Goal: Task Accomplishment & Management: Manage account settings

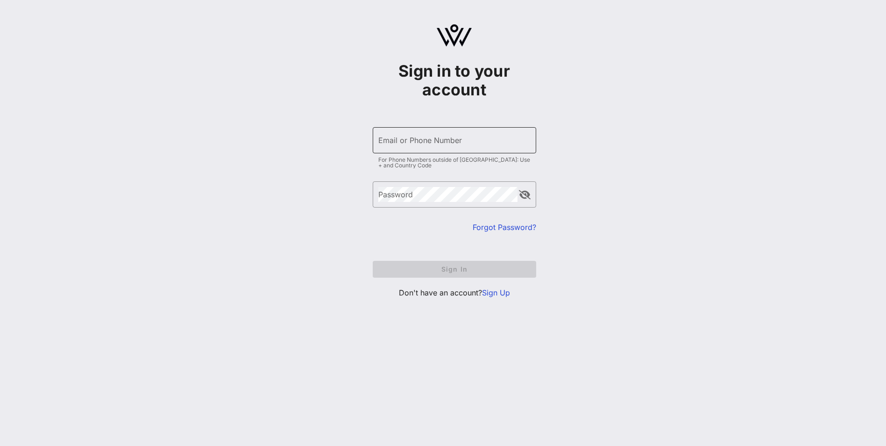
click at [426, 143] on input "Email or Phone Number" at bounding box center [454, 140] width 152 height 15
type input "[EMAIL_ADDRESS][DOMAIN_NAME]"
click at [506, 292] on link "Sign Up" at bounding box center [496, 292] width 28 height 9
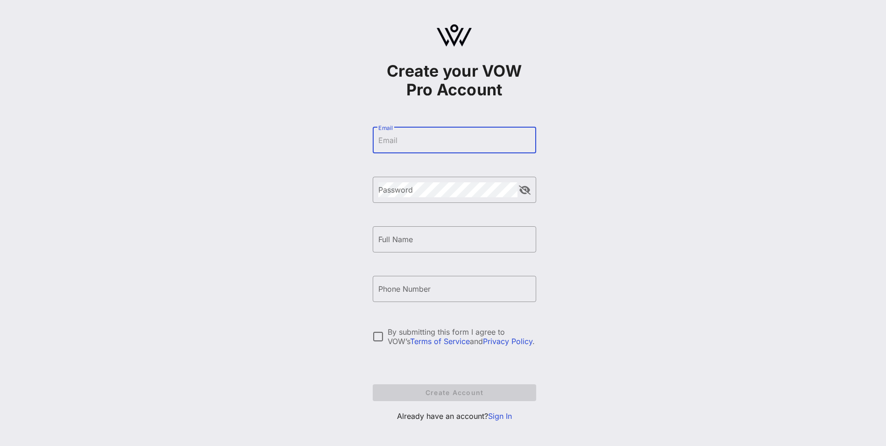
click at [435, 144] on input "Email" at bounding box center [454, 140] width 152 height 15
type input "[EMAIL_ADDRESS][DOMAIN_NAME]"
type input "[PERSON_NAME]"
type input "[PHONE_NUMBER]"
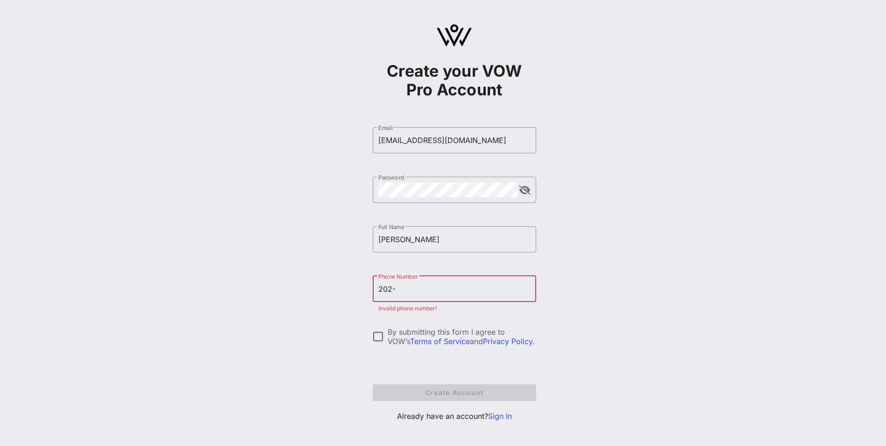
type input "[PHONE_NUMBER]"
click at [449, 330] on div "By submitting this form I agree to VOW’s Terms of Service and Privacy Policy ." at bounding box center [462, 336] width 149 height 19
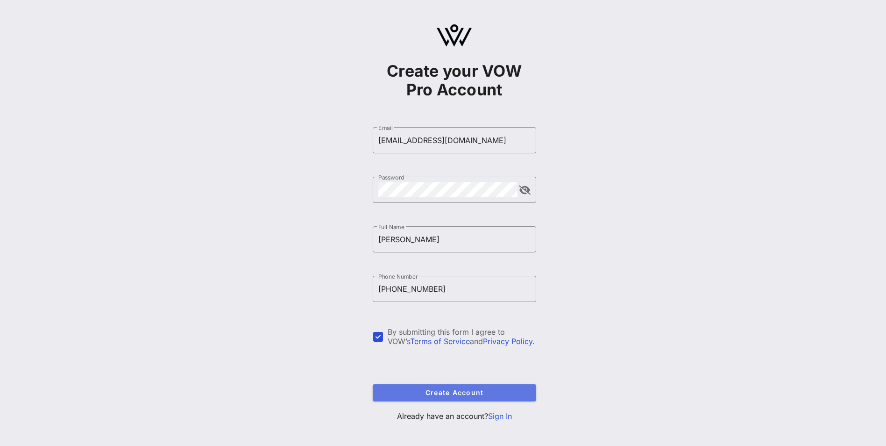
click at [435, 397] on button "Create Account" at bounding box center [455, 392] width 164 height 17
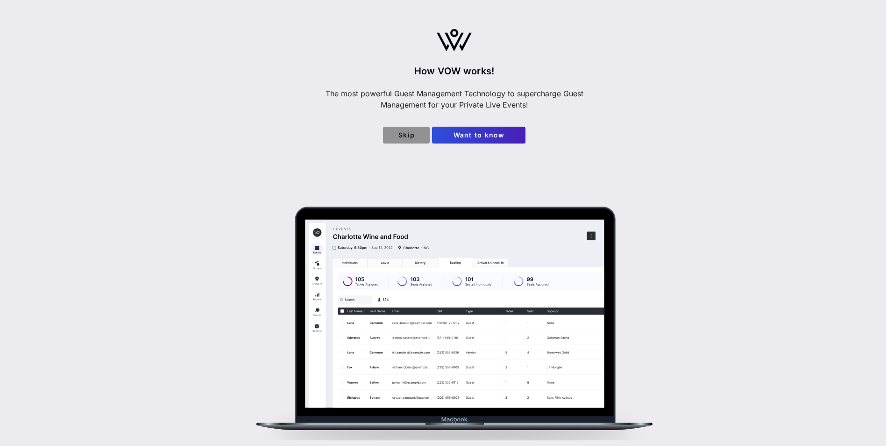
click at [411, 136] on span "Skip" at bounding box center [407, 135] width 32 height 8
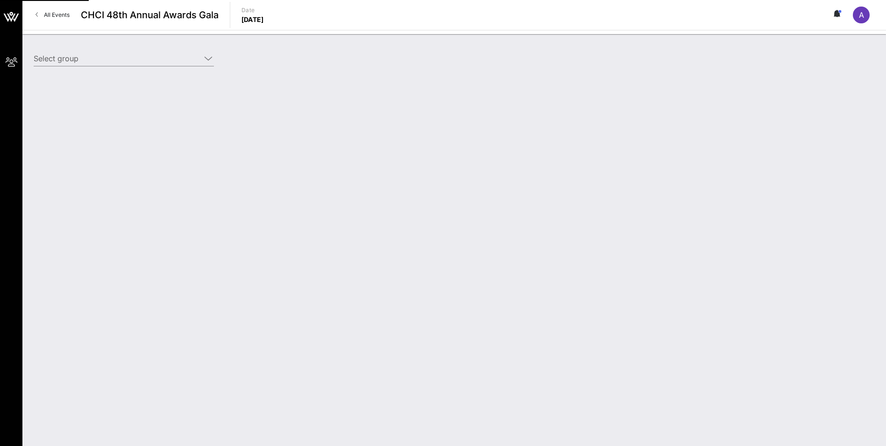
type input "[PERSON_NAME] Ventures ([PERSON_NAME] Ventures) [[PERSON_NAME], [EMAIL_ADDRESS]…"
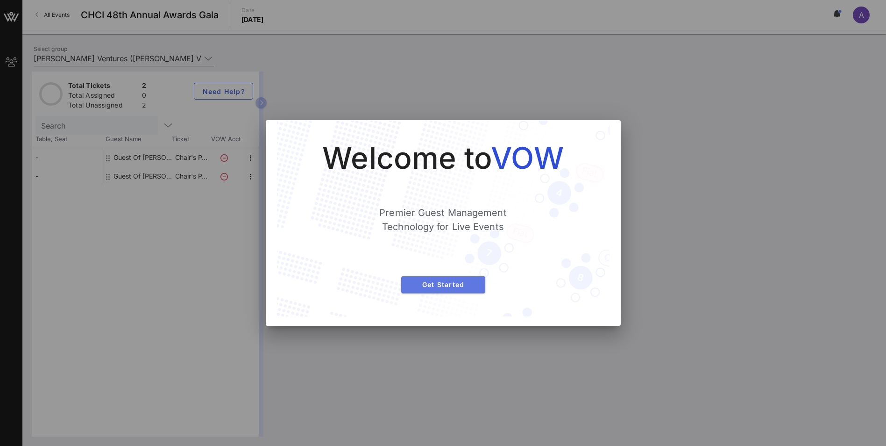
click at [441, 286] on span "Get Started" at bounding box center [443, 284] width 69 height 8
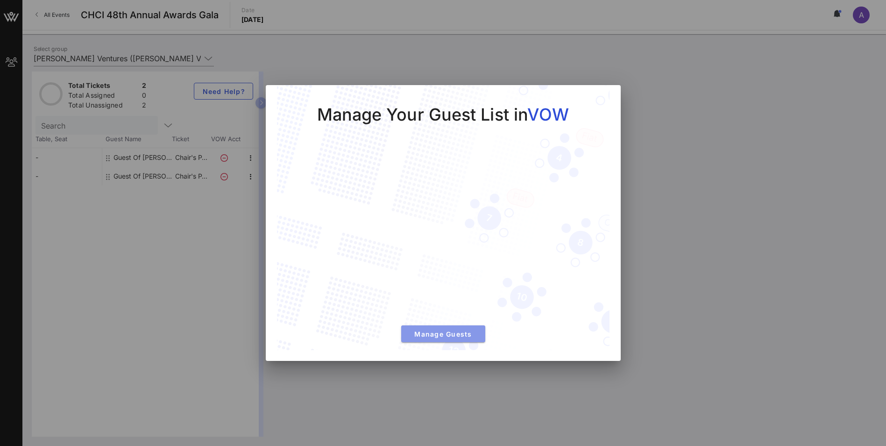
click at [440, 337] on span "Manage Guests" at bounding box center [443, 334] width 69 height 8
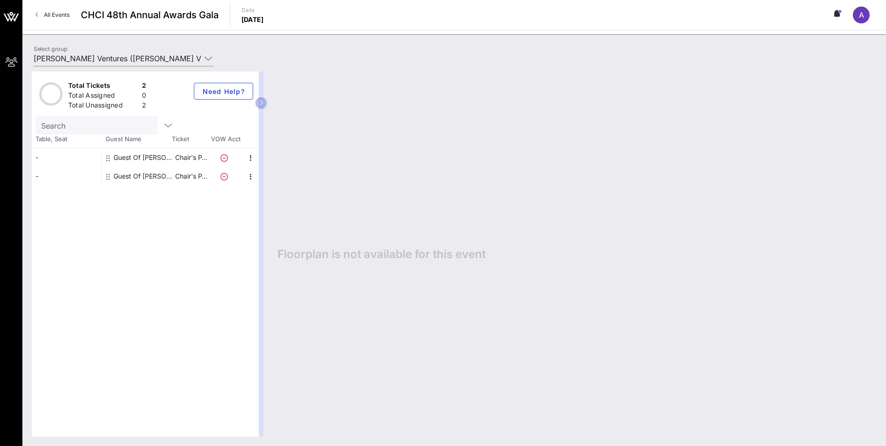
click at [163, 160] on div "Guest Of [PERSON_NAME] Ventures" at bounding box center [143, 157] width 59 height 19
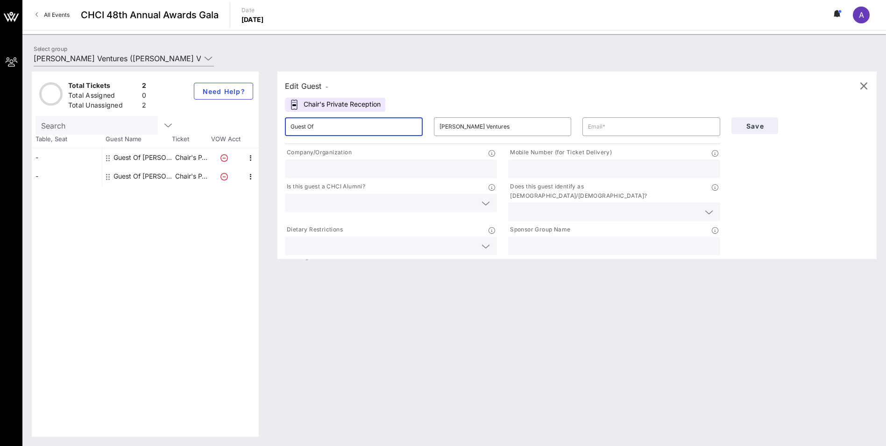
click at [333, 127] on input "Guest Of" at bounding box center [354, 126] width 127 height 15
click at [633, 131] on input "text" at bounding box center [651, 126] width 127 height 15
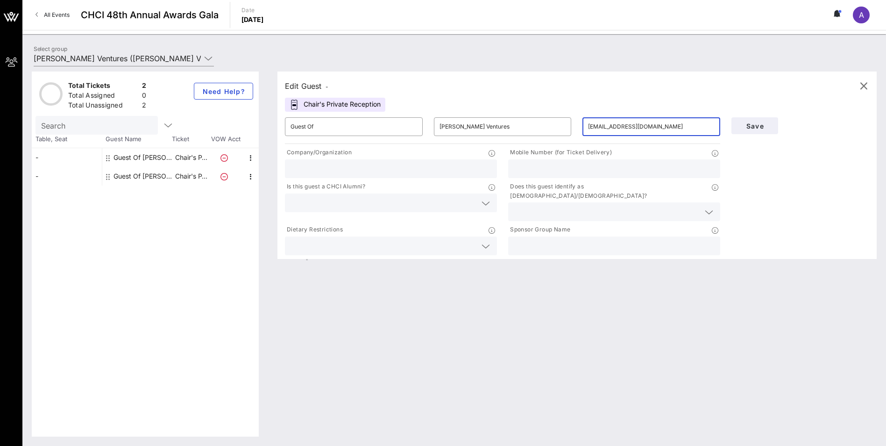
type input "[EMAIL_ADDRESS][DOMAIN_NAME]"
click at [385, 167] on input "text" at bounding box center [391, 169] width 201 height 12
type input "[PERSON_NAME] Ventures"
type input "2018419228"
drag, startPoint x: 575, startPoint y: 173, endPoint x: 504, endPoint y: 173, distance: 71.0
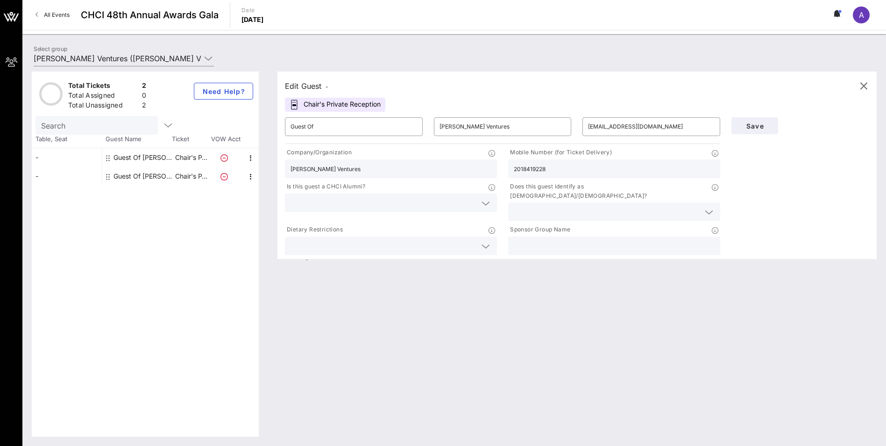
click at [504, 173] on div "Mobile Number (for Ticket Delivery) 2018419228" at bounding box center [614, 163] width 223 height 34
click at [547, 206] on input "text" at bounding box center [607, 212] width 186 height 12
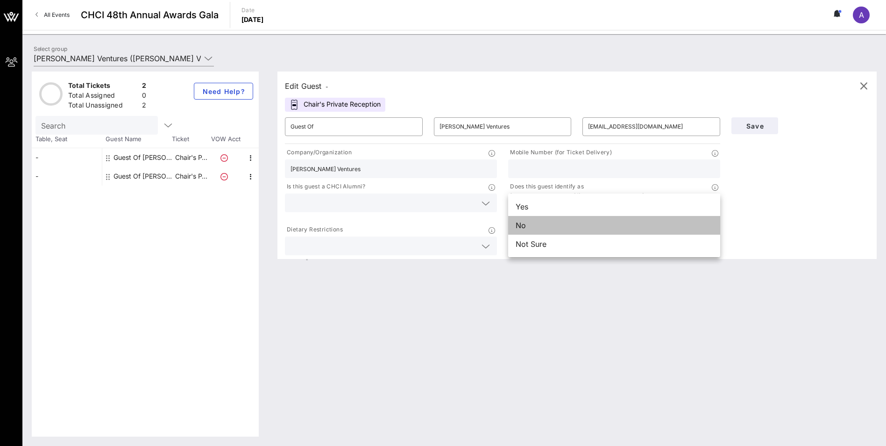
click at [542, 225] on div "No" at bounding box center [614, 225] width 212 height 19
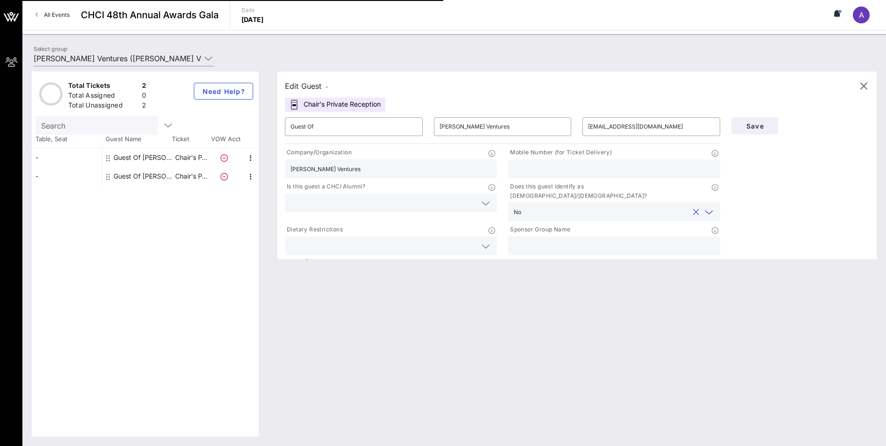
click at [398, 200] on input "text" at bounding box center [384, 203] width 186 height 12
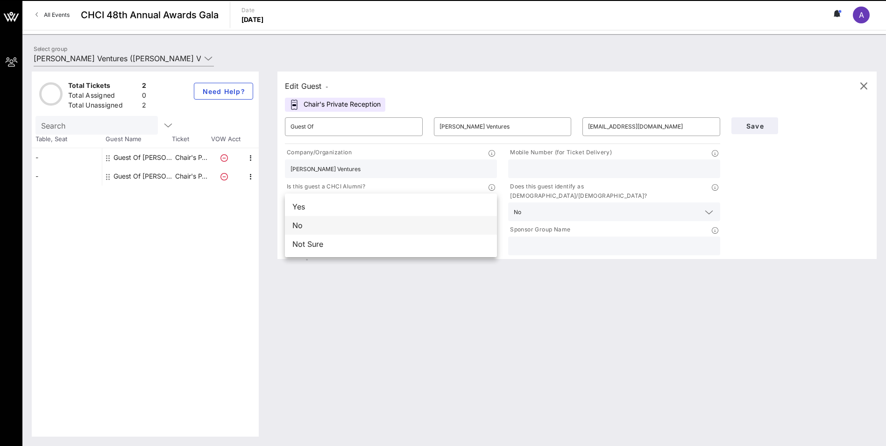
click at [373, 233] on div "No" at bounding box center [391, 225] width 212 height 19
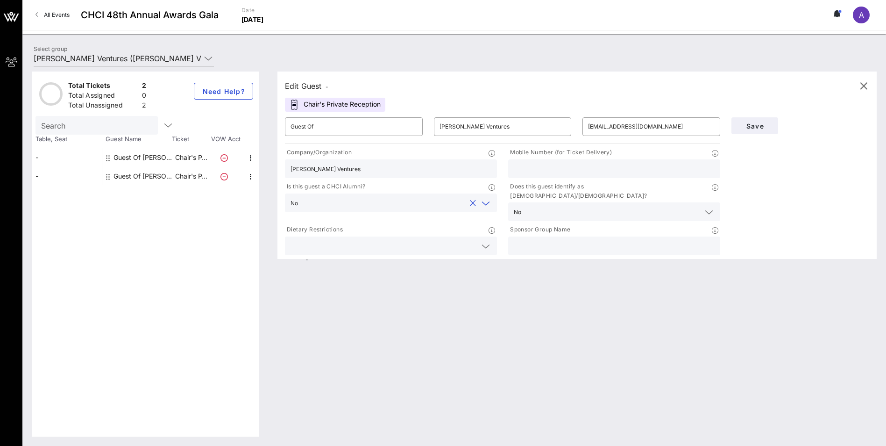
click at [433, 240] on input "text" at bounding box center [384, 246] width 186 height 12
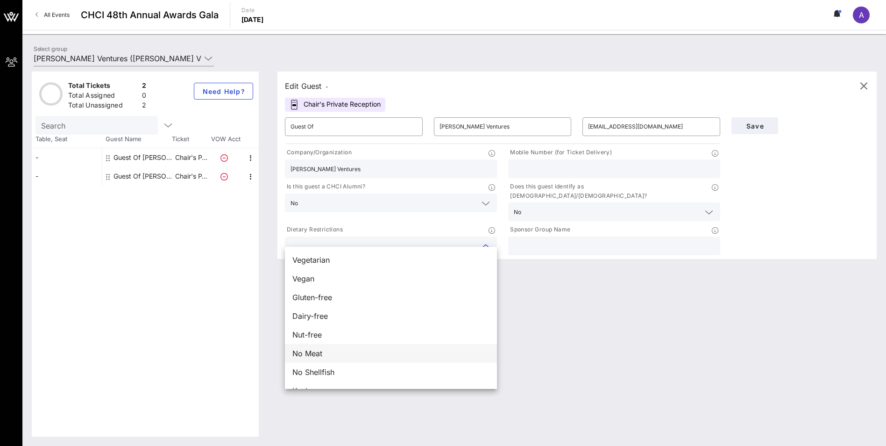
scroll to position [15, 0]
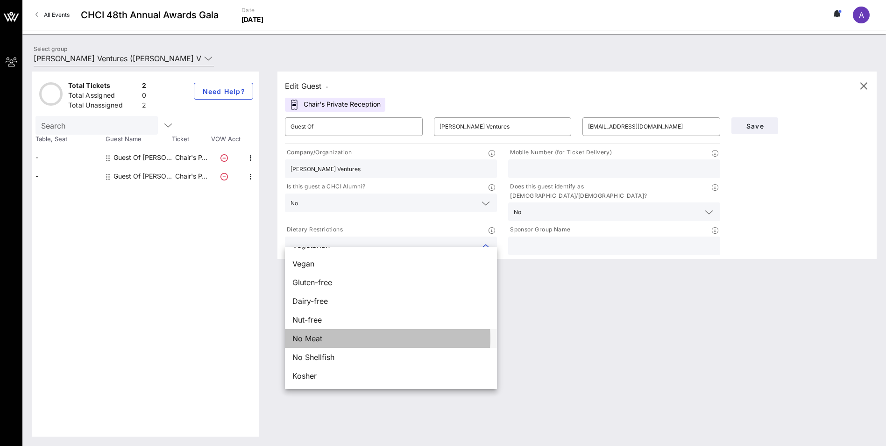
click at [340, 341] on div "No Meat" at bounding box center [391, 338] width 212 height 19
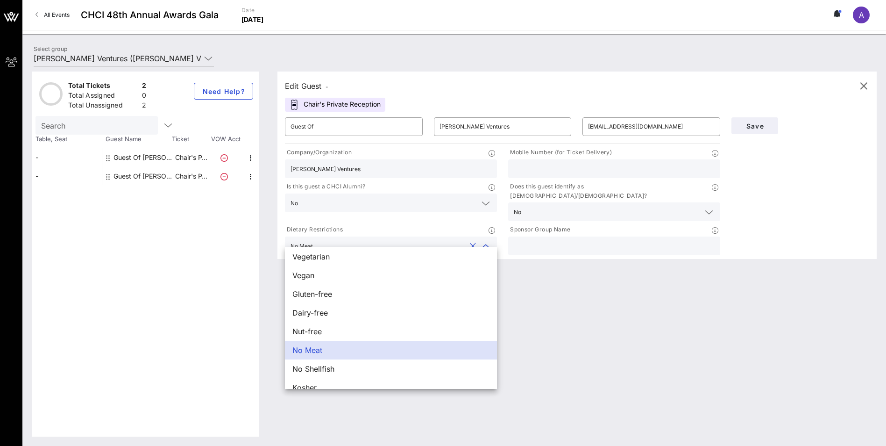
scroll to position [0, 0]
click at [471, 242] on button "clear icon" at bounding box center [473, 246] width 6 height 9
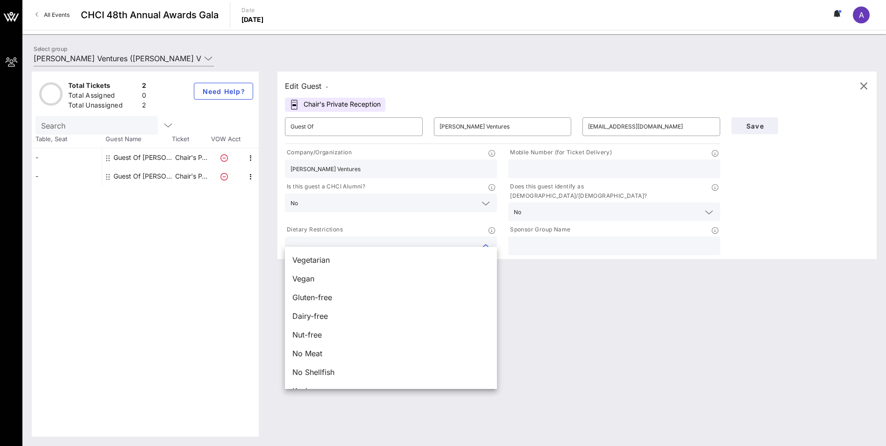
click at [598, 285] on div "Edit Guest - Chair's Private Reception ​ Guest Of ​ [PERSON_NAME] Ventures ​ [E…" at bounding box center [572, 253] width 609 height 365
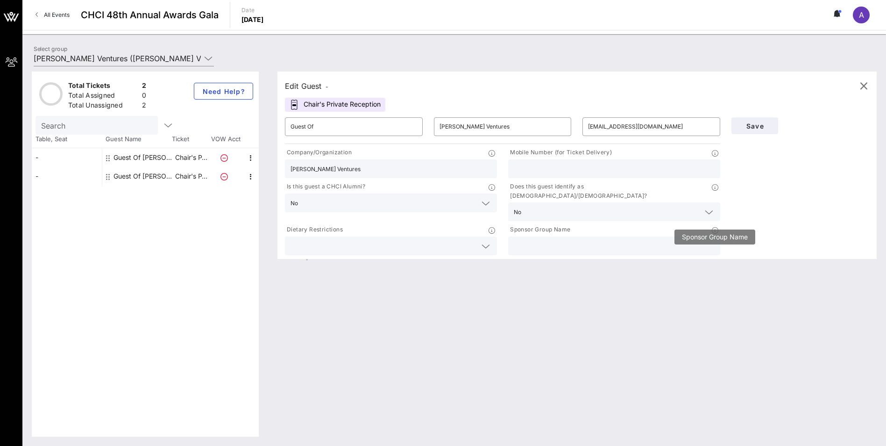
click at [716, 227] on icon at bounding box center [715, 230] width 7 height 7
click at [715, 227] on icon at bounding box center [715, 230] width 7 height 7
click at [756, 126] on span "Save" at bounding box center [755, 126] width 32 height 8
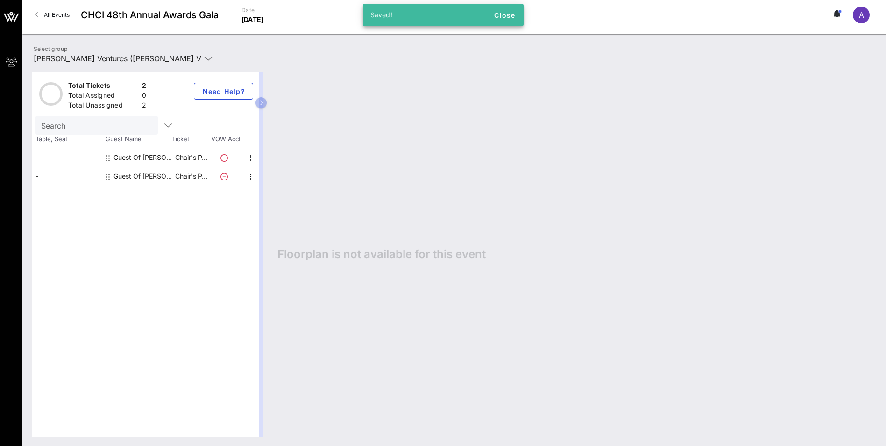
click at [161, 172] on div "Guest Of [PERSON_NAME] Ventures" at bounding box center [143, 176] width 59 height 19
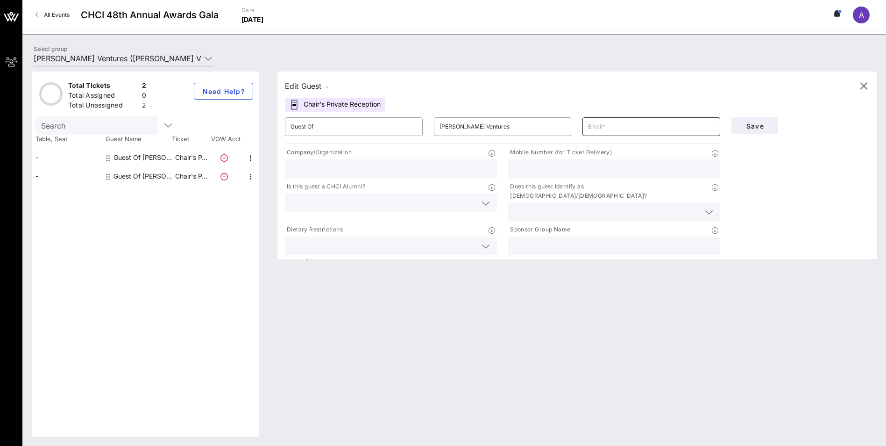
click at [607, 126] on input "text" at bounding box center [651, 126] width 127 height 15
type input "[EMAIL_ADDRESS][DOMAIN_NAME]"
type input "[PERSON_NAME] Ventures"
type input "2018419228"
click at [400, 203] on input "text" at bounding box center [384, 203] width 186 height 12
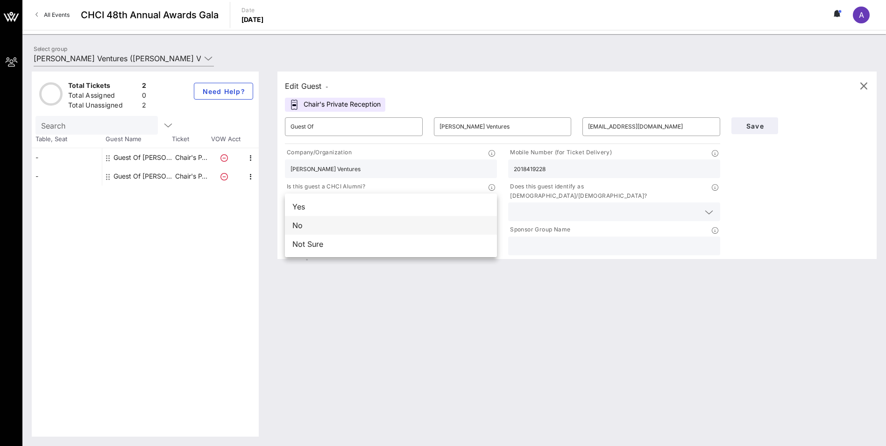
click at [373, 228] on div "No" at bounding box center [391, 225] width 212 height 19
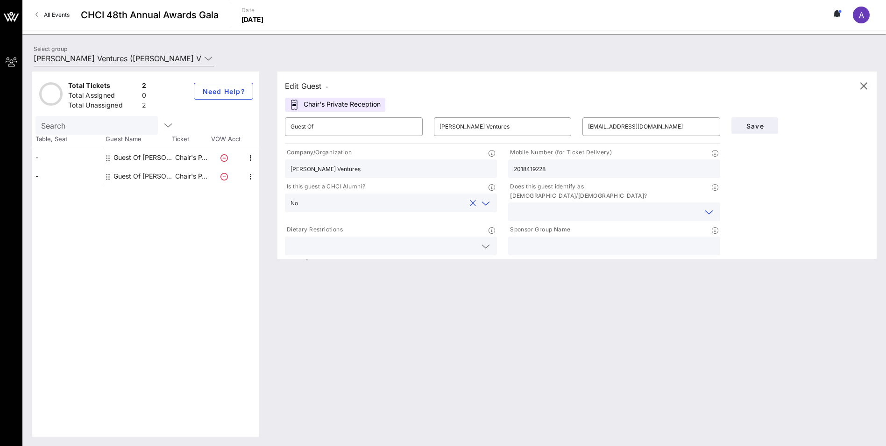
click at [565, 206] on input "text" at bounding box center [607, 212] width 186 height 12
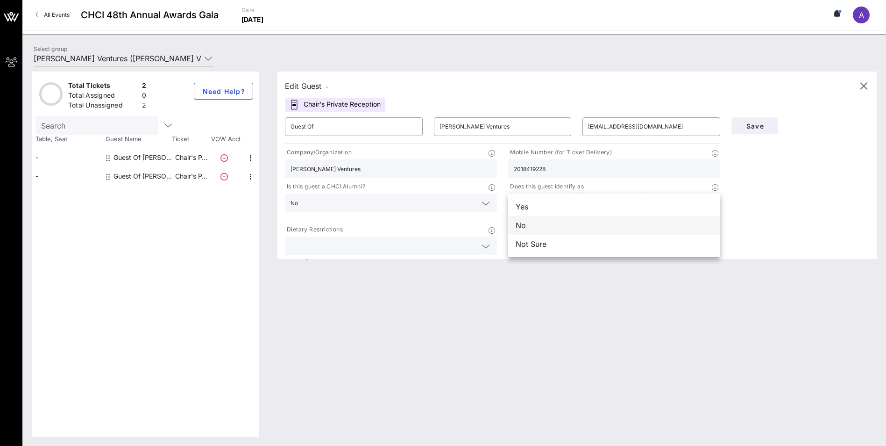
click at [548, 230] on div "No" at bounding box center [614, 225] width 212 height 19
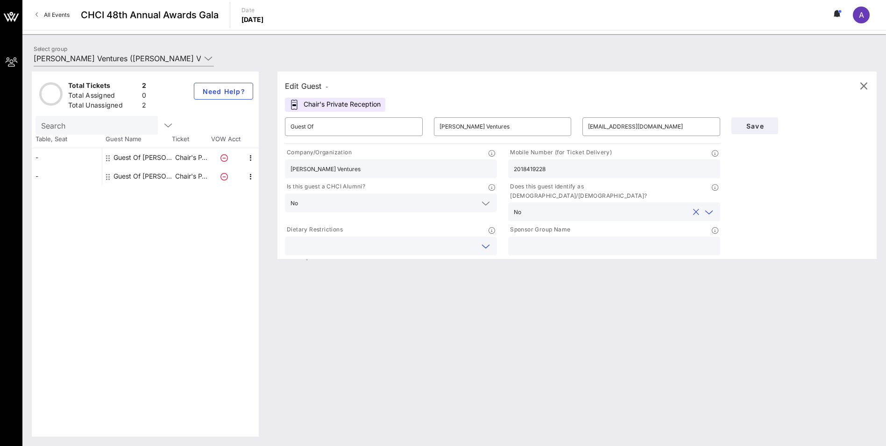
click at [444, 240] on input "text" at bounding box center [384, 246] width 186 height 12
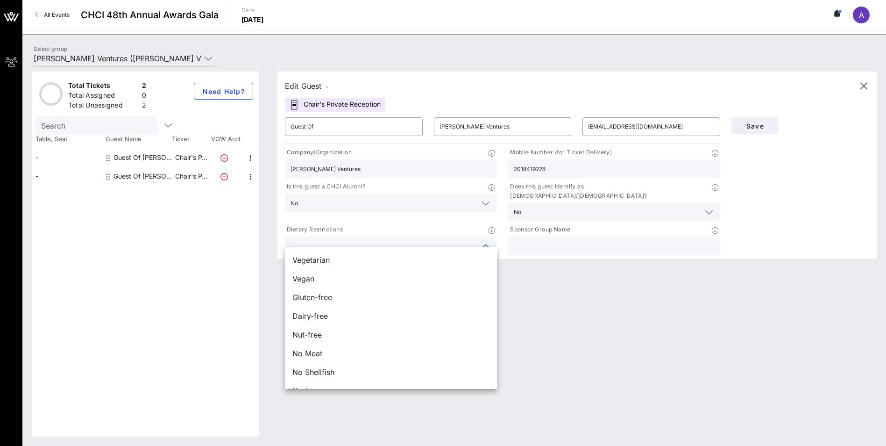
click at [442, 240] on input "text" at bounding box center [384, 246] width 186 height 12
click at [548, 240] on input "text" at bounding box center [614, 246] width 201 height 12
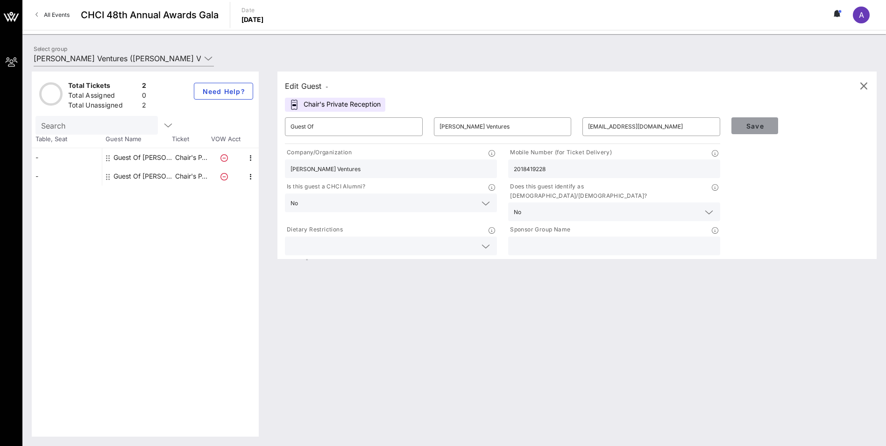
click at [748, 128] on span "Save" at bounding box center [755, 126] width 32 height 8
click at [863, 87] on icon "button" at bounding box center [863, 85] width 11 height 11
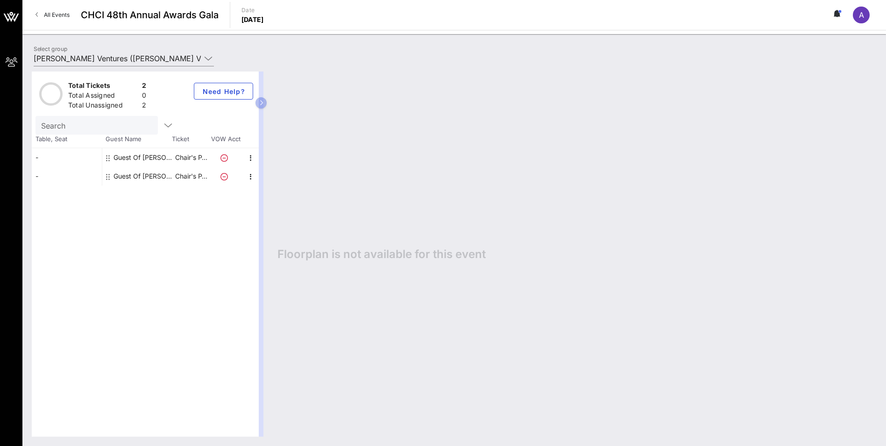
click at [151, 161] on div "Guest Of [PERSON_NAME] Ventures" at bounding box center [143, 157] width 59 height 19
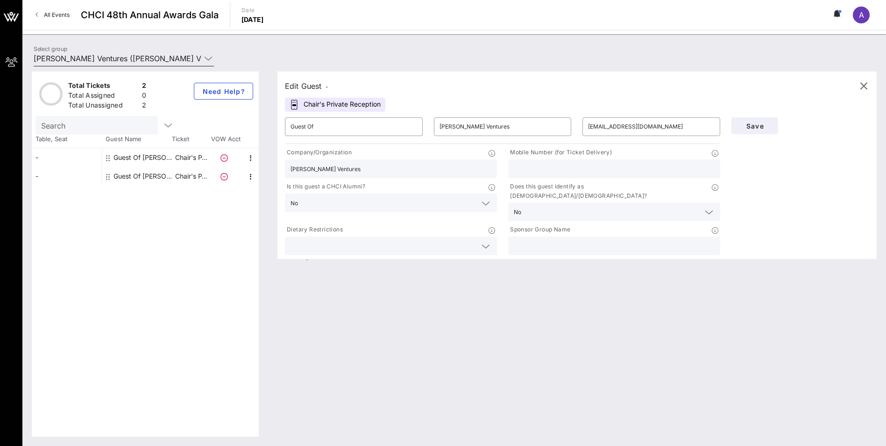
click at [168, 59] on input "[PERSON_NAME] Ventures ([PERSON_NAME] Ventures) [[PERSON_NAME], [EMAIL_ADDRESS]…" at bounding box center [117, 58] width 167 height 15
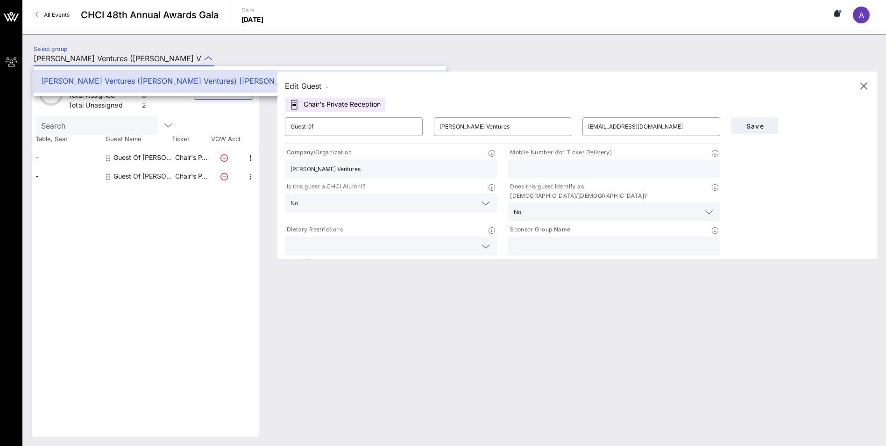
click at [270, 47] on div "Select group [PERSON_NAME] Ventures ([PERSON_NAME] Ventures) [[PERSON_NAME], [E…" at bounding box center [454, 59] width 853 height 33
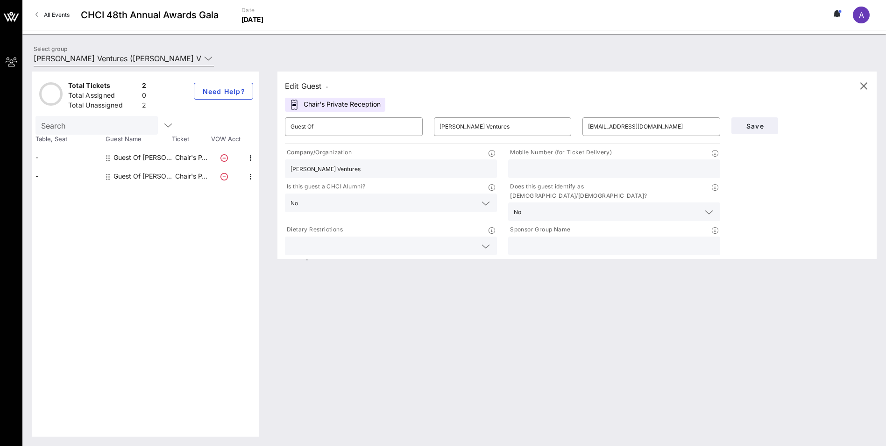
click at [177, 57] on input "[PERSON_NAME] Ventures ([PERSON_NAME] Ventures) [[PERSON_NAME], [EMAIL_ADDRESS]…" at bounding box center [117, 58] width 167 height 15
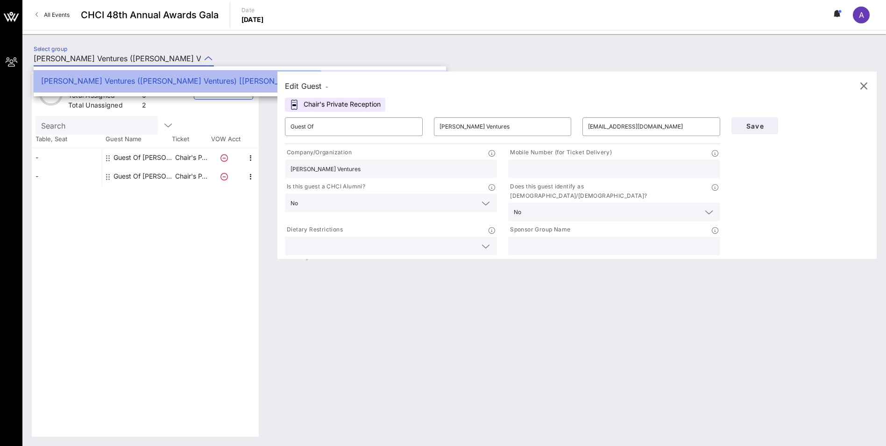
click at [178, 85] on div "[PERSON_NAME] Ventures ([PERSON_NAME] Ventures) [[PERSON_NAME], [EMAIL_ADDRESS]…" at bounding box center [240, 81] width 398 height 9
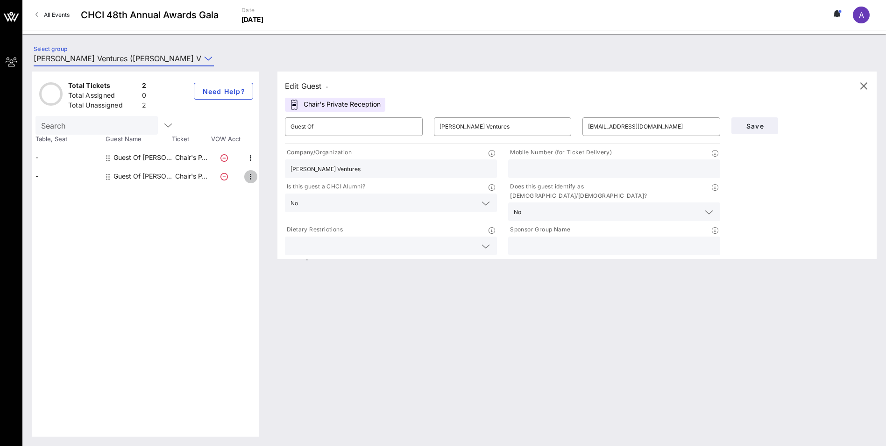
click at [247, 172] on icon "button" at bounding box center [250, 176] width 11 height 11
click at [263, 182] on div "Edit" at bounding box center [274, 179] width 34 height 19
click at [391, 129] on input "Guest Of" at bounding box center [354, 126] width 127 height 15
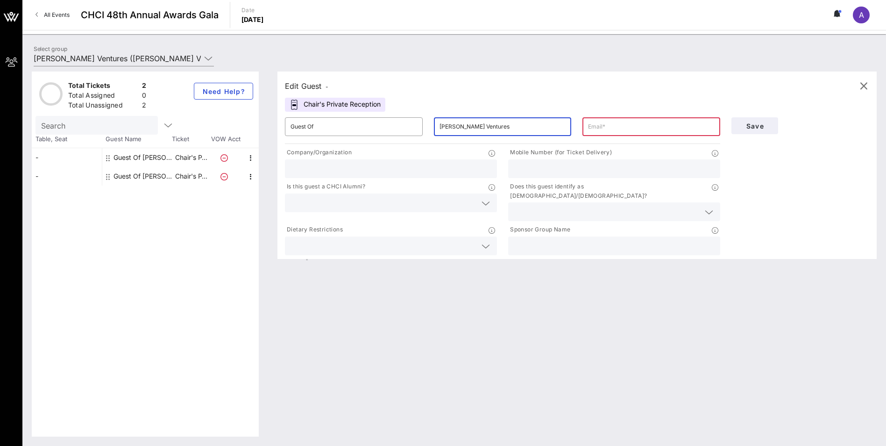
click at [486, 126] on input "[PERSON_NAME] Ventures" at bounding box center [503, 126] width 127 height 15
click at [647, 126] on input "text" at bounding box center [651, 126] width 127 height 15
type input "[EMAIL_ADDRESS][DOMAIN_NAME]"
type input "2018419228"
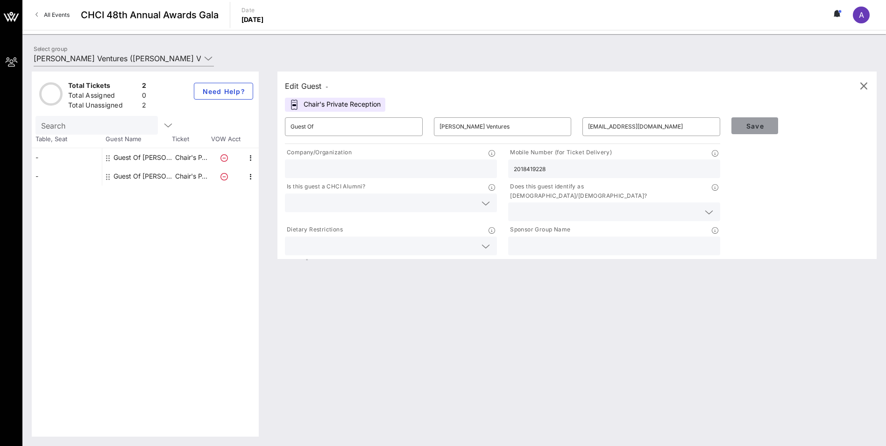
click at [743, 125] on span "Save" at bounding box center [755, 126] width 32 height 8
click at [536, 309] on div "Edit Guest - Chair's Private Reception ​ Guest Of ​ [PERSON_NAME] Ventures ​ [E…" at bounding box center [572, 253] width 609 height 365
click at [863, 86] on icon "button" at bounding box center [863, 85] width 11 height 11
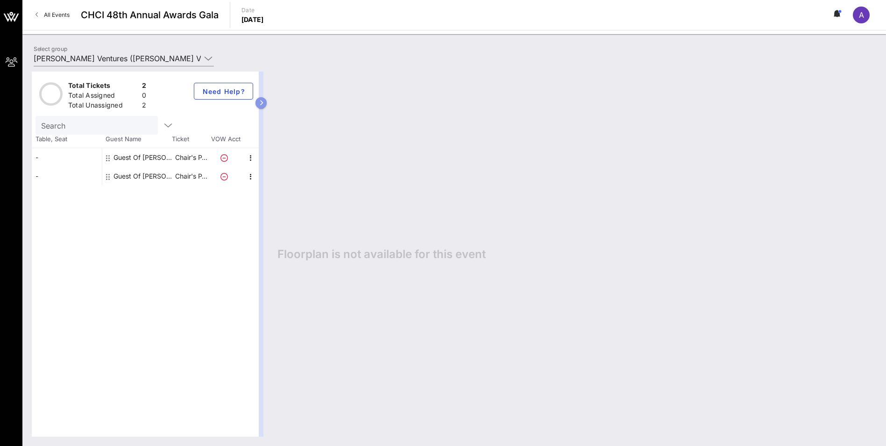
click at [263, 104] on button "button" at bounding box center [261, 102] width 11 height 11
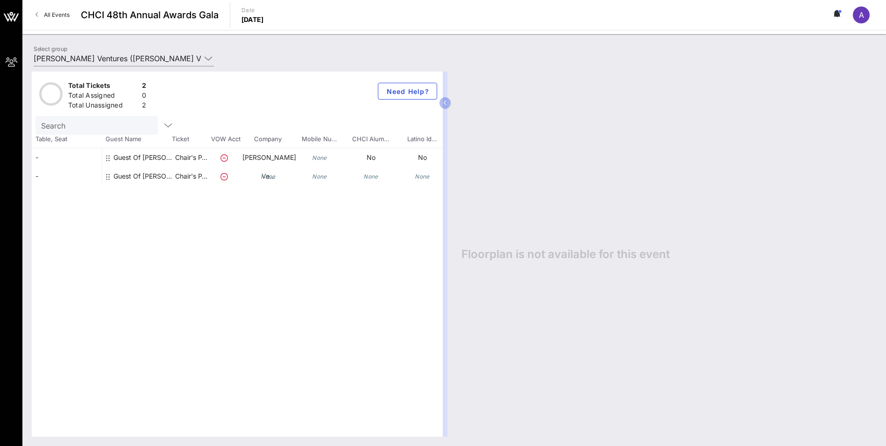
drag, startPoint x: 85, startPoint y: 159, endPoint x: 339, endPoint y: 240, distance: 267.3
click at [339, 240] on div "Total Tickets 2 Total Assigned 0 Total Unassigned 2 Need Help? Search Table, Se…" at bounding box center [237, 253] width 411 height 365
click at [318, 158] on icon "None" at bounding box center [319, 157] width 15 height 7
click at [155, 155] on div "Guest Of [PERSON_NAME] Ventures" at bounding box center [143, 170] width 59 height 45
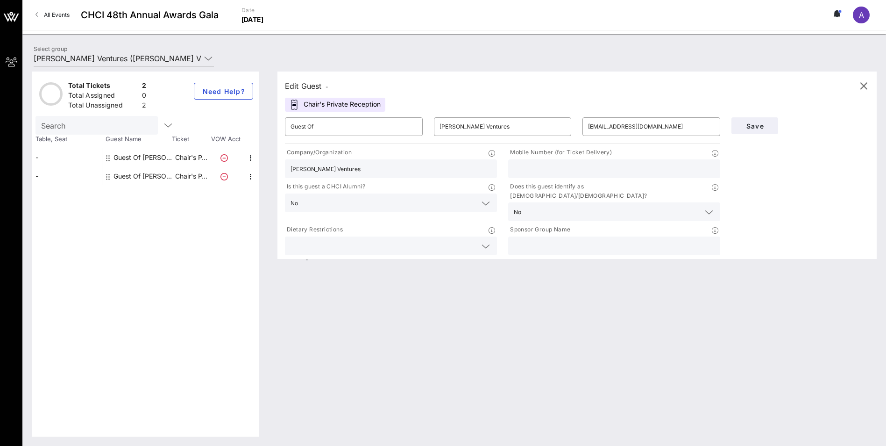
click at [599, 173] on input "text" at bounding box center [614, 169] width 201 height 12
paste input "[PHONE_NUMBER]"
type input "[PHONE_NUMBER]"
click at [751, 122] on span "Save" at bounding box center [755, 126] width 32 height 8
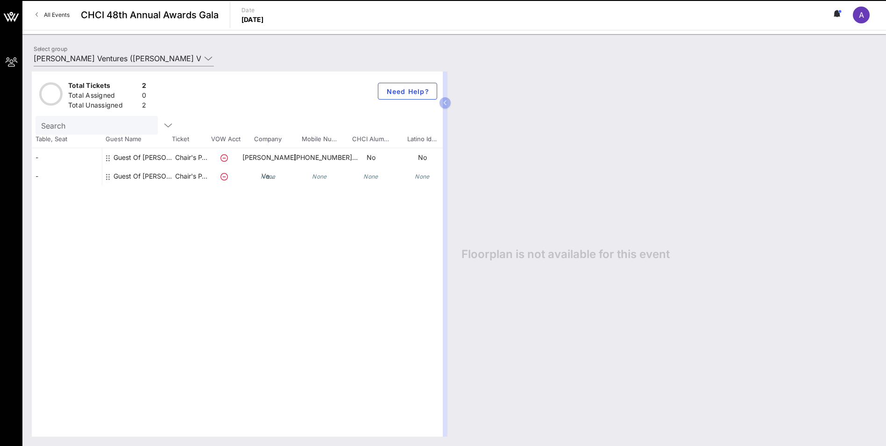
click at [171, 20] on span "CHCI 48th Annual Awards Gala" at bounding box center [150, 15] width 138 height 14
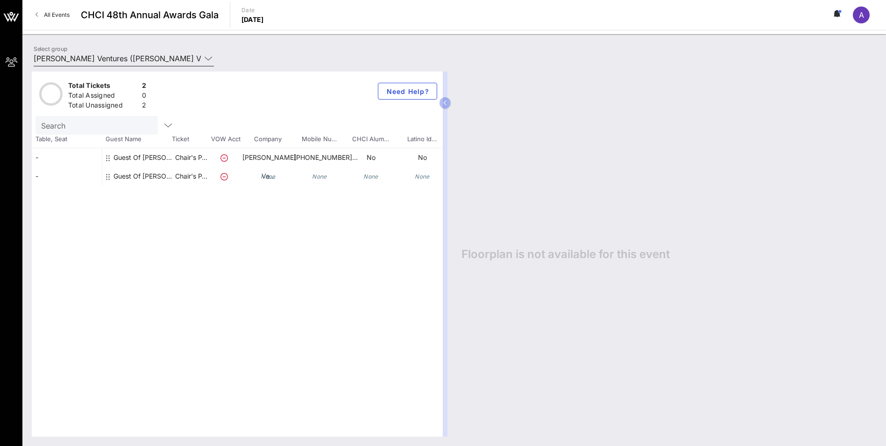
click at [72, 61] on input "[PERSON_NAME] Ventures ([PERSON_NAME] Ventures) [[PERSON_NAME], [EMAIL_ADDRESS]…" at bounding box center [117, 58] width 167 height 15
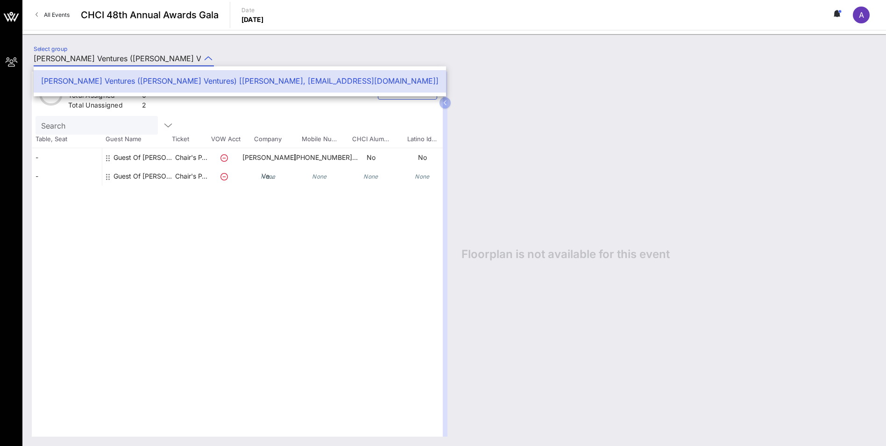
click at [72, 61] on input "[PERSON_NAME] Ventures ([PERSON_NAME] Ventures) [[PERSON_NAME], [EMAIL_ADDRESS]…" at bounding box center [117, 58] width 167 height 15
click at [152, 43] on div "Select group [PERSON_NAME] Ventures ([PERSON_NAME] Ventures) [[PERSON_NAME], [E…" at bounding box center [454, 240] width 864 height 412
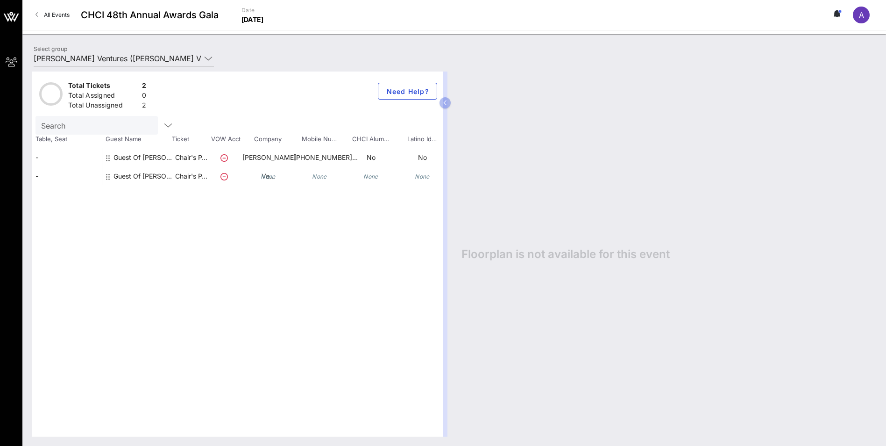
click at [131, 14] on span "CHCI 48th Annual Awards Gala" at bounding box center [150, 15] width 138 height 14
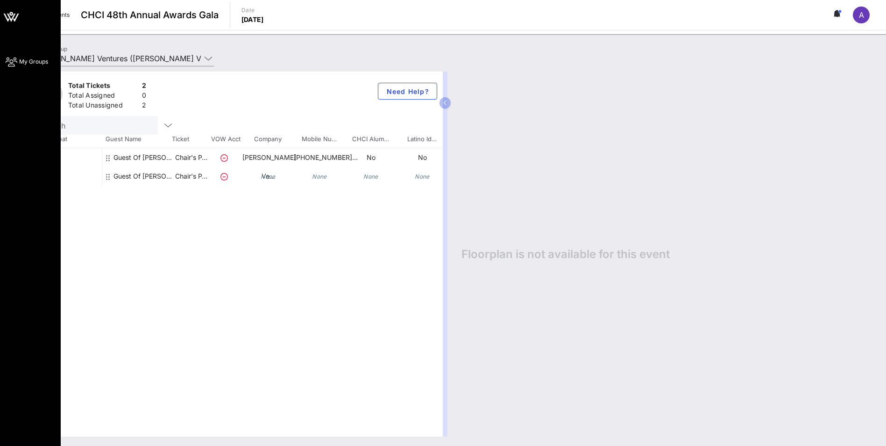
click at [13, 63] on icon at bounding box center [12, 61] width 12 height 1
